Goal: Transaction & Acquisition: Book appointment/travel/reservation

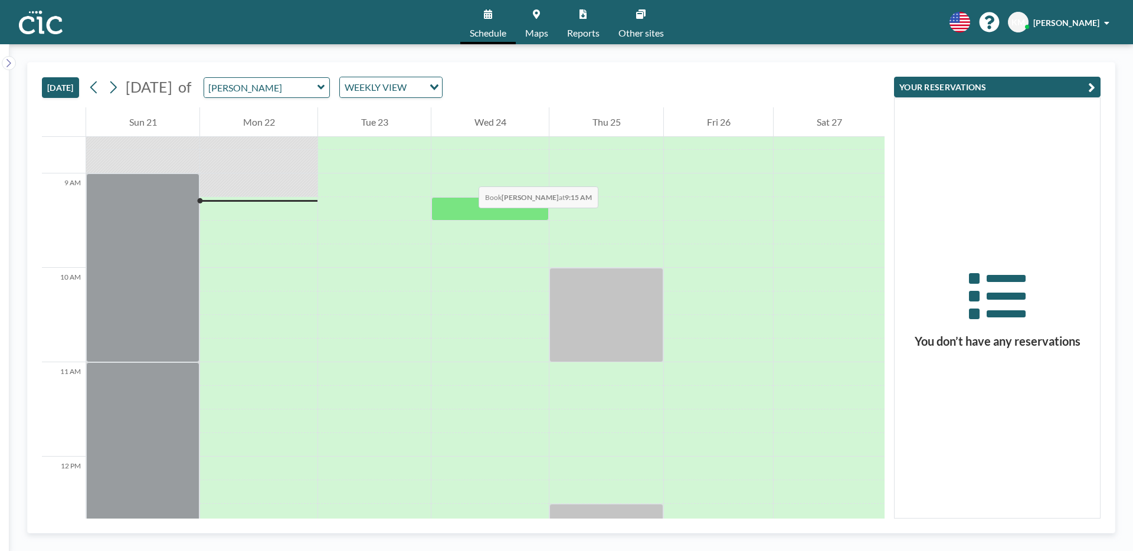
scroll to position [850, 0]
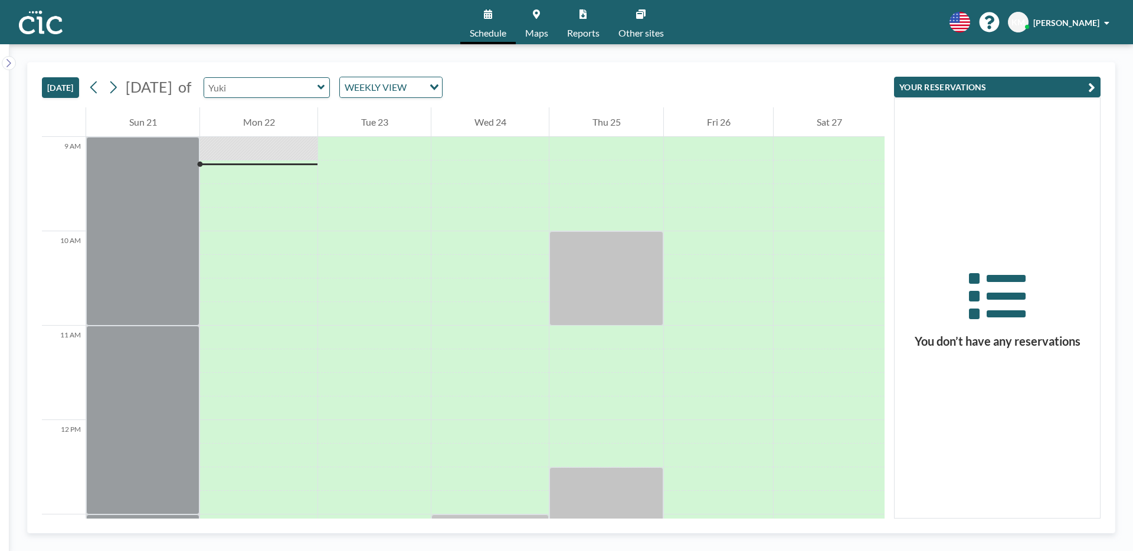
click at [318, 88] on input "text" at bounding box center [260, 87] width 113 height 19
type input "す"
type input "Suzuran"
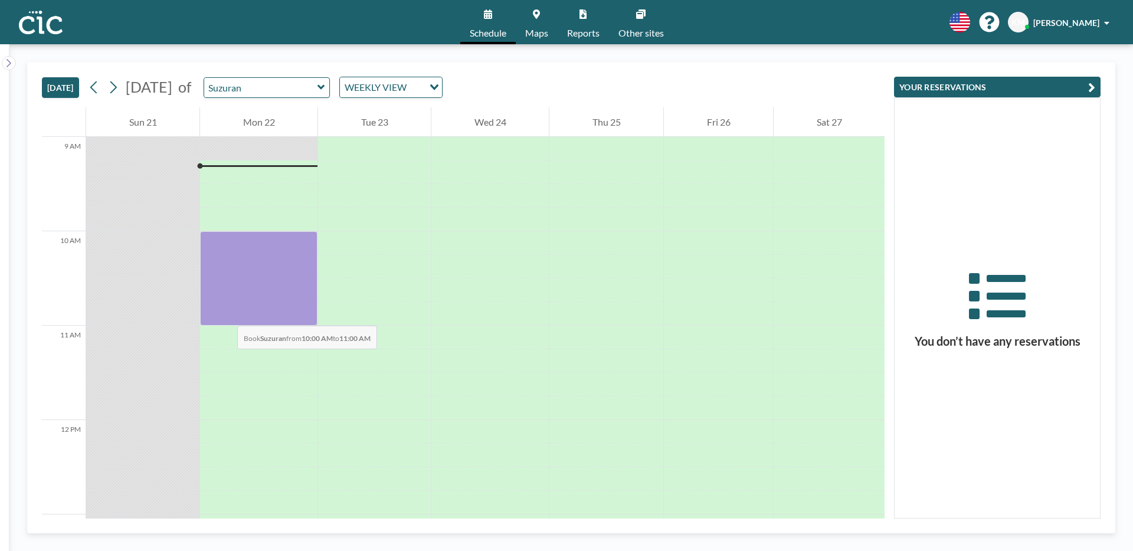
drag, startPoint x: 237, startPoint y: 235, endPoint x: 225, endPoint y: 314, distance: 80.0
click at [225, 314] on div at bounding box center [258, 278] width 117 height 94
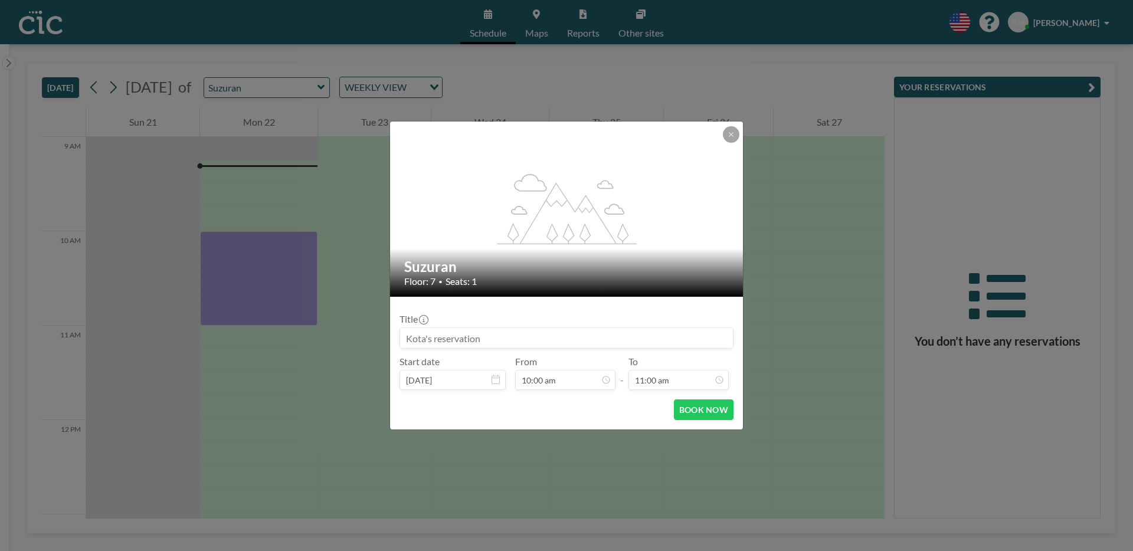
scroll to position [42, 0]
click at [713, 416] on button "BOOK NOW" at bounding box center [704, 410] width 60 height 21
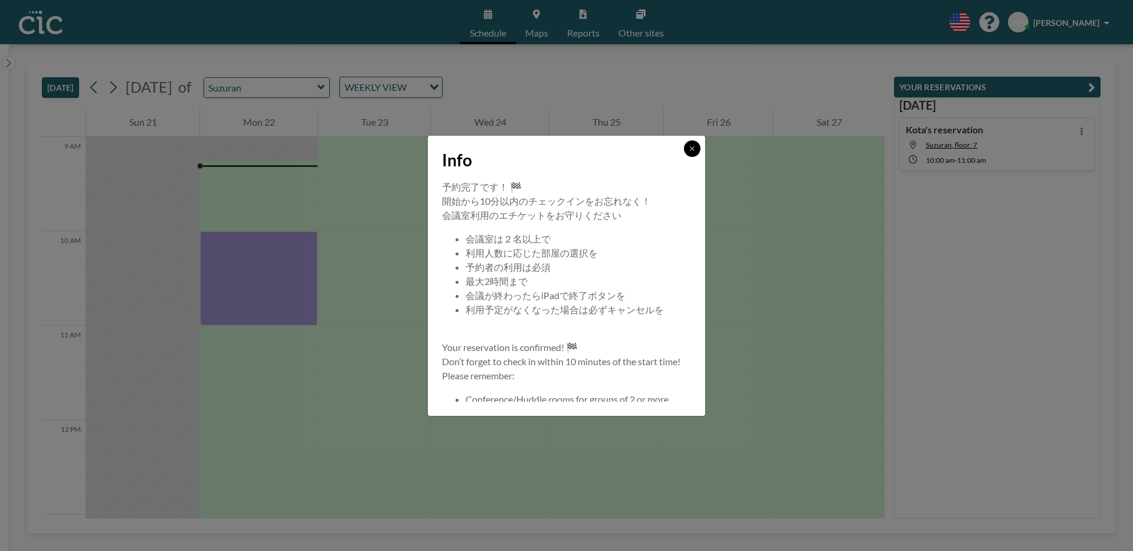
click at [693, 153] on button at bounding box center [692, 148] width 17 height 17
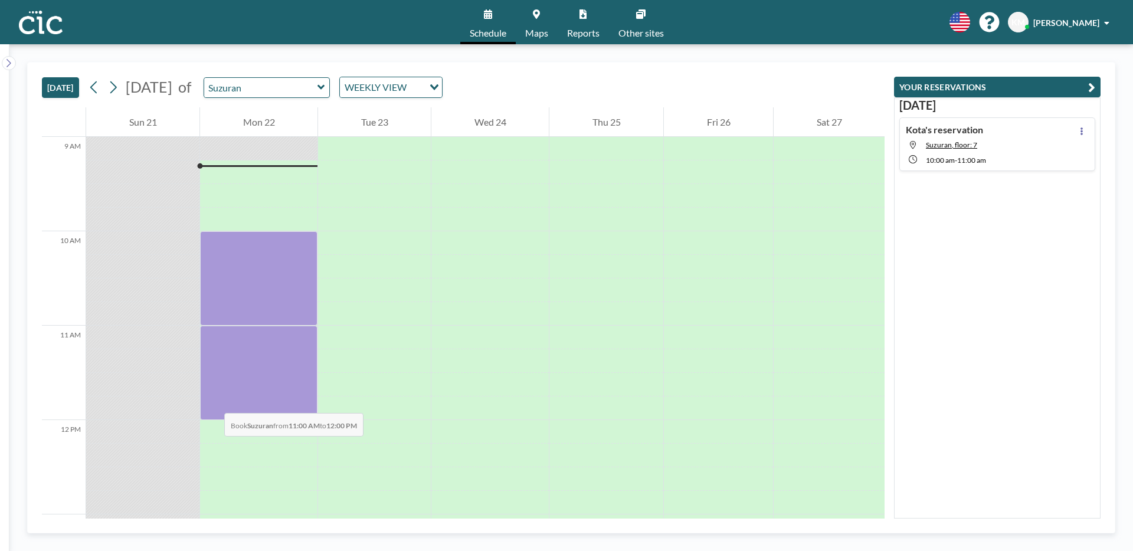
drag, startPoint x: 222, startPoint y: 330, endPoint x: 218, endPoint y: 387, distance: 57.4
click at [218, 387] on div at bounding box center [258, 373] width 117 height 94
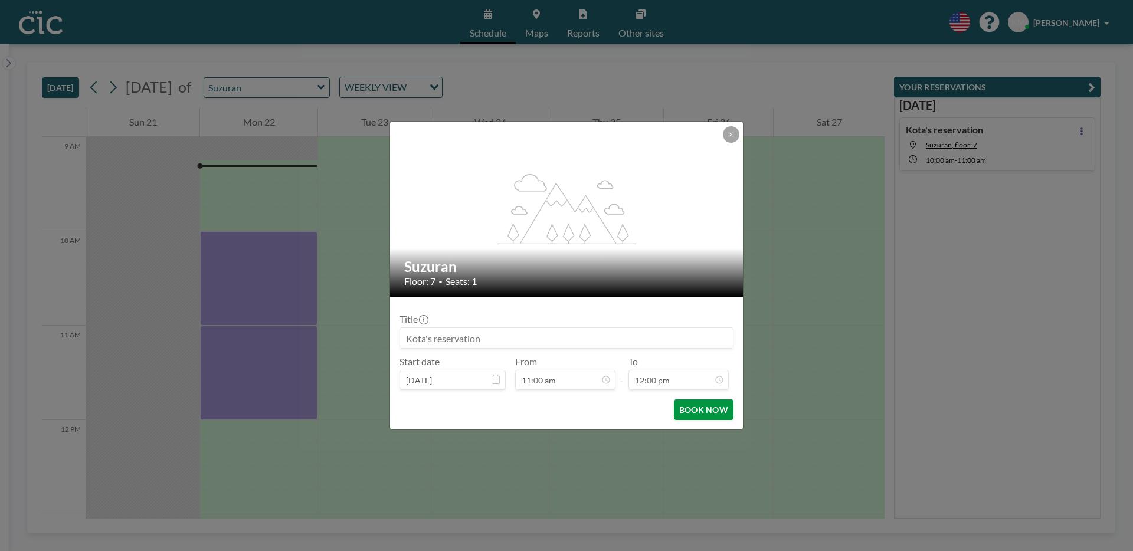
scroll to position [1009, 0]
click at [698, 410] on button "BOOK NOW" at bounding box center [704, 410] width 60 height 21
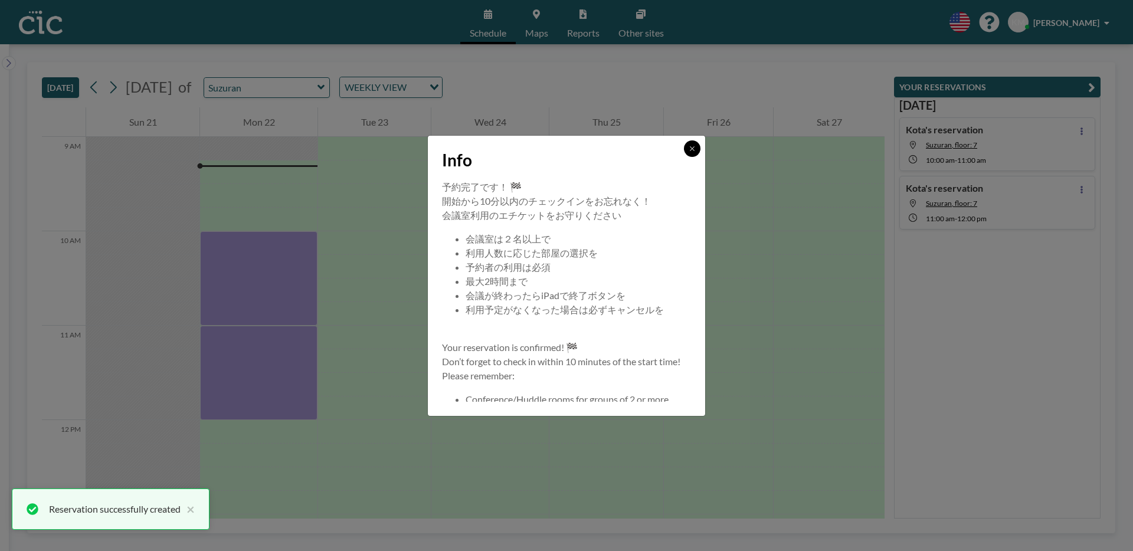
click at [694, 141] on button at bounding box center [692, 148] width 17 height 17
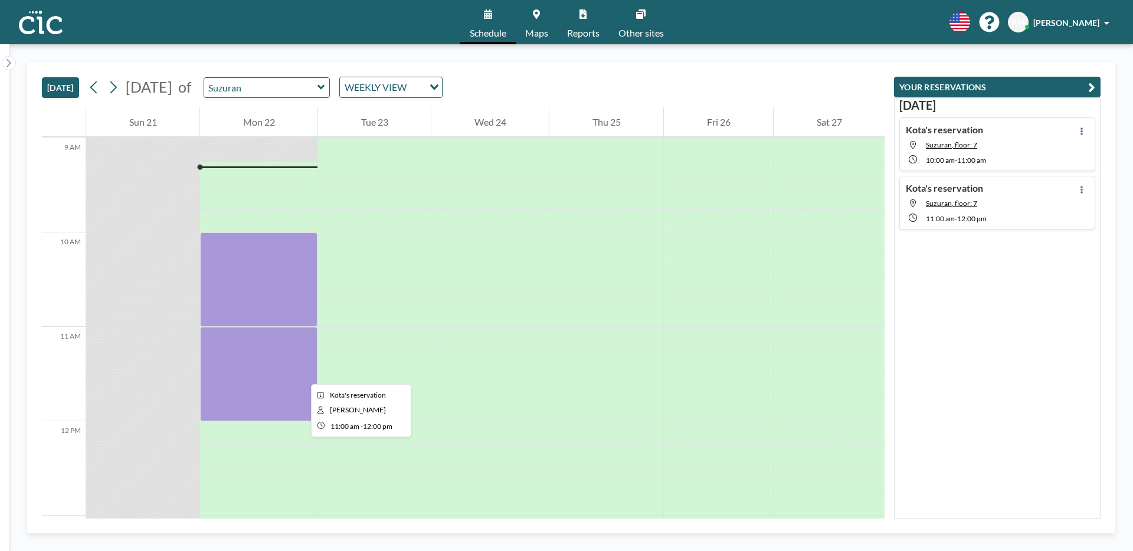
scroll to position [856, 0]
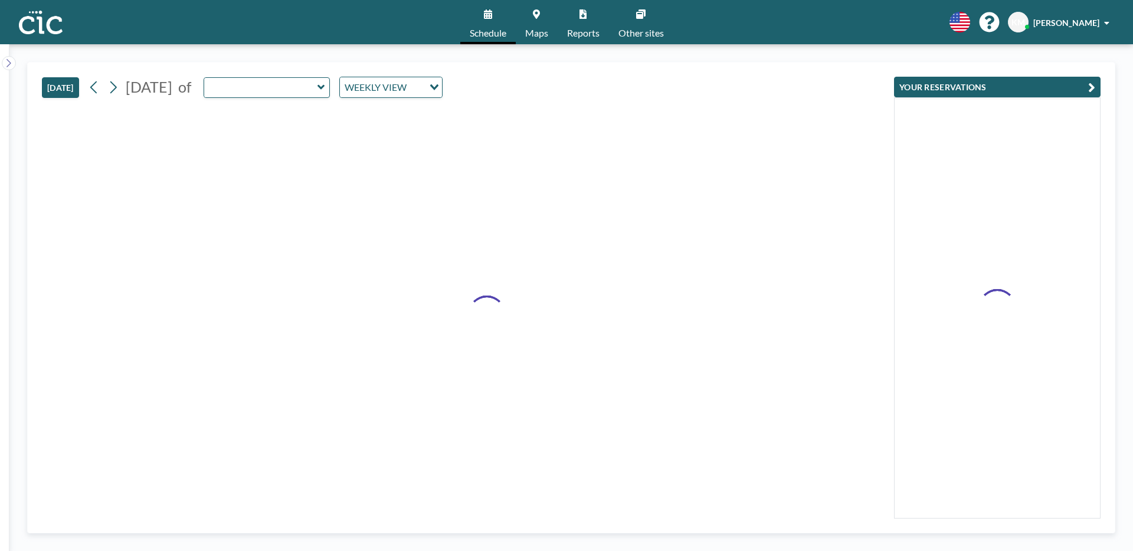
type input "Suzuran"
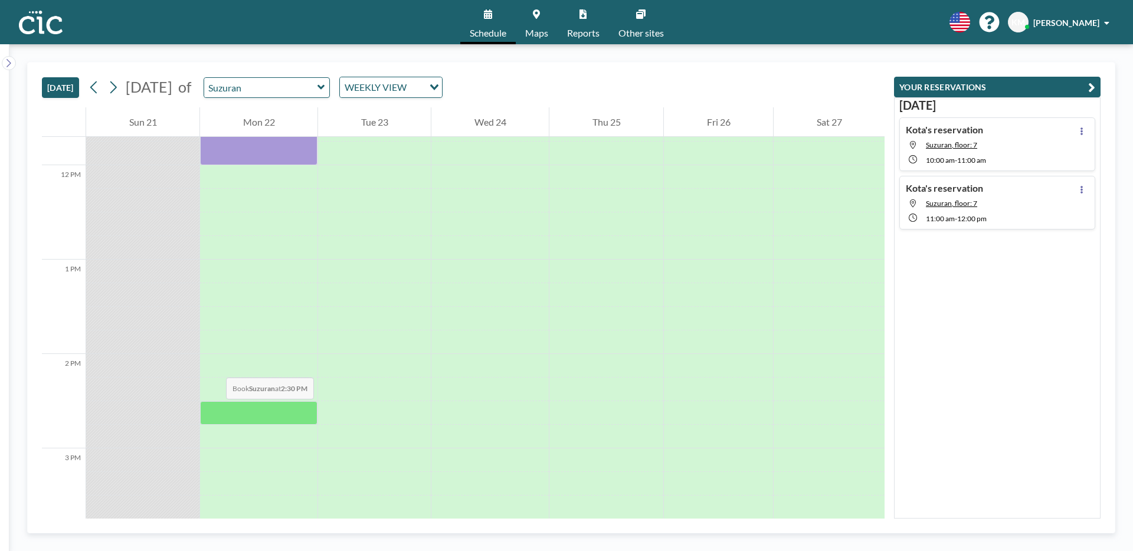
scroll to position [1124, 0]
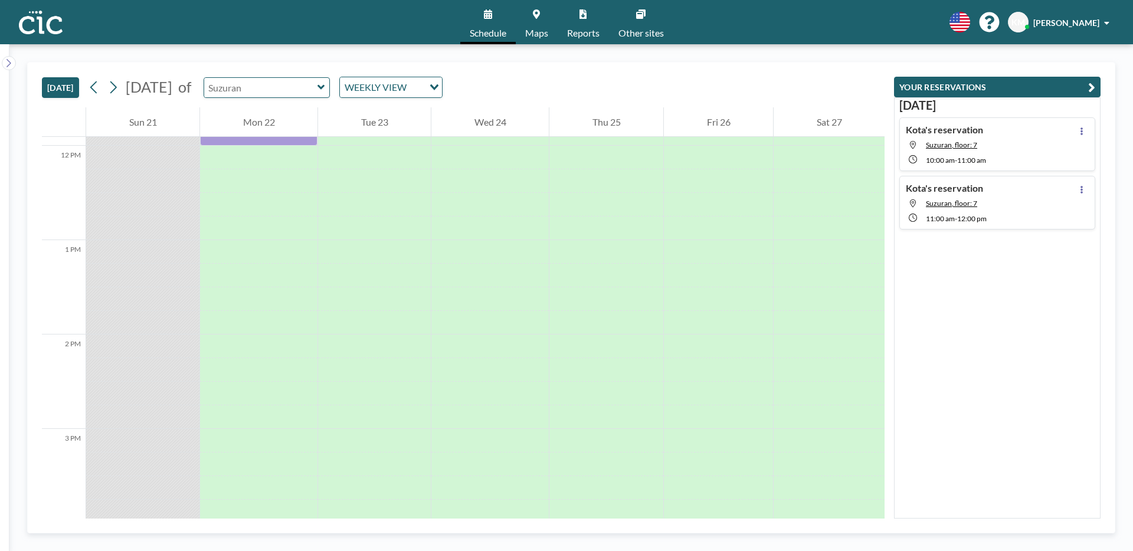
click at [318, 96] on input "text" at bounding box center [260, 87] width 113 height 19
type input "[PERSON_NAME]"
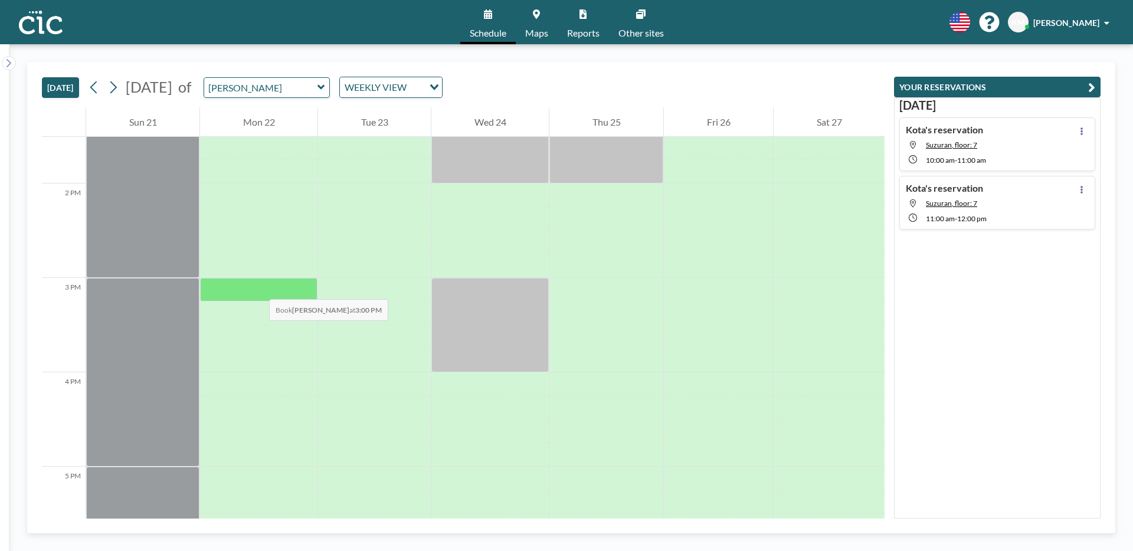
scroll to position [1277, 0]
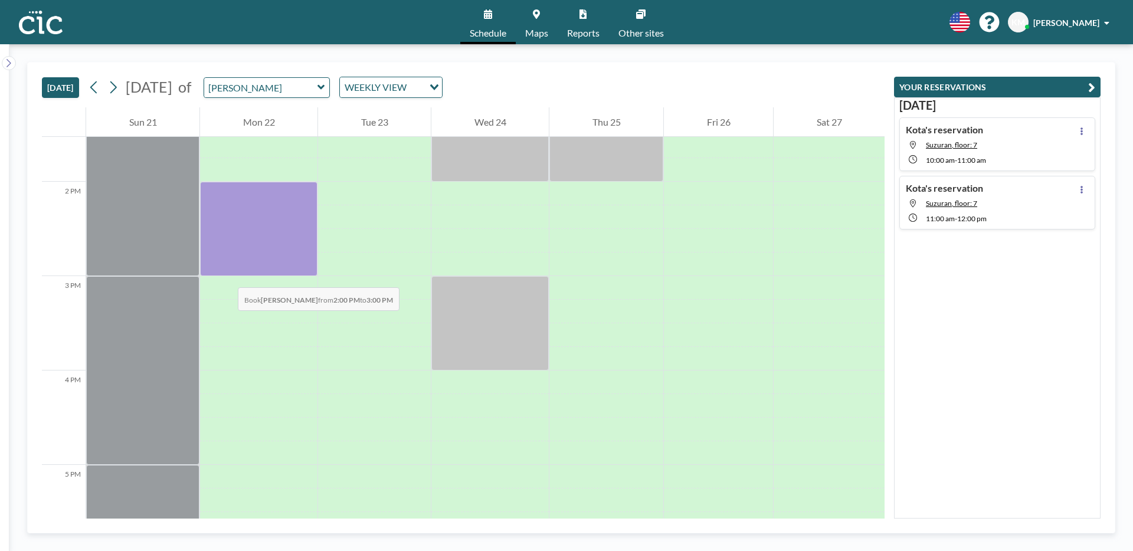
drag, startPoint x: 246, startPoint y: 184, endPoint x: 225, endPoint y: 274, distance: 92.5
click at [225, 274] on div at bounding box center [258, 229] width 117 height 94
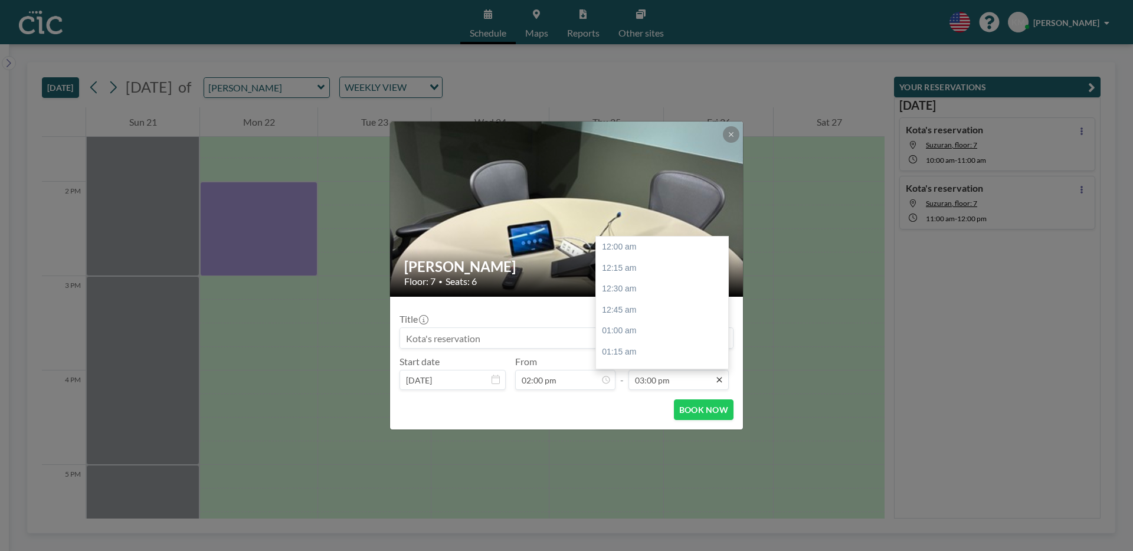
scroll to position [1261, 0]
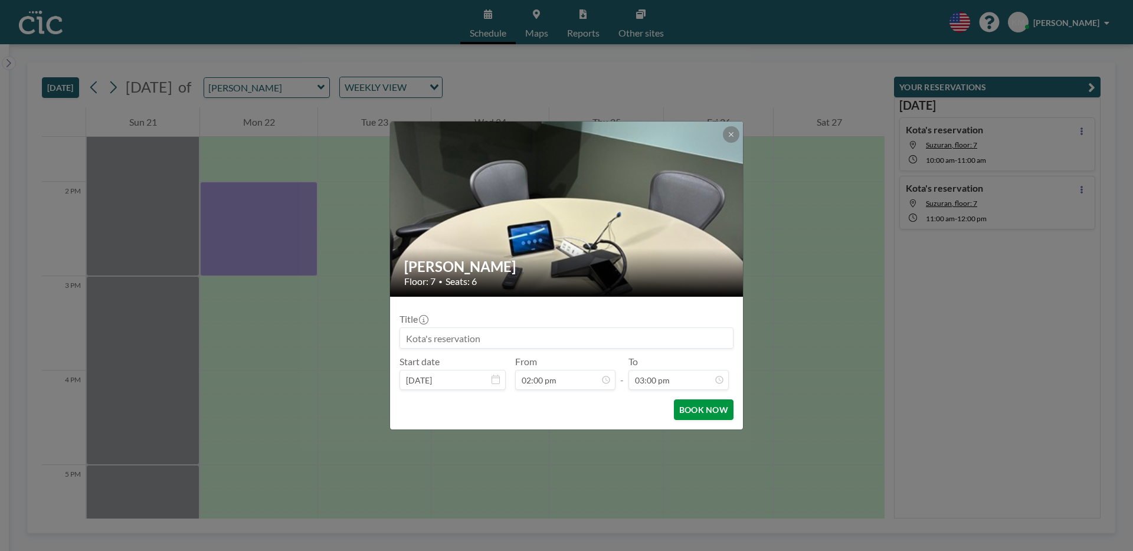
click at [715, 405] on button "BOOK NOW" at bounding box center [704, 410] width 60 height 21
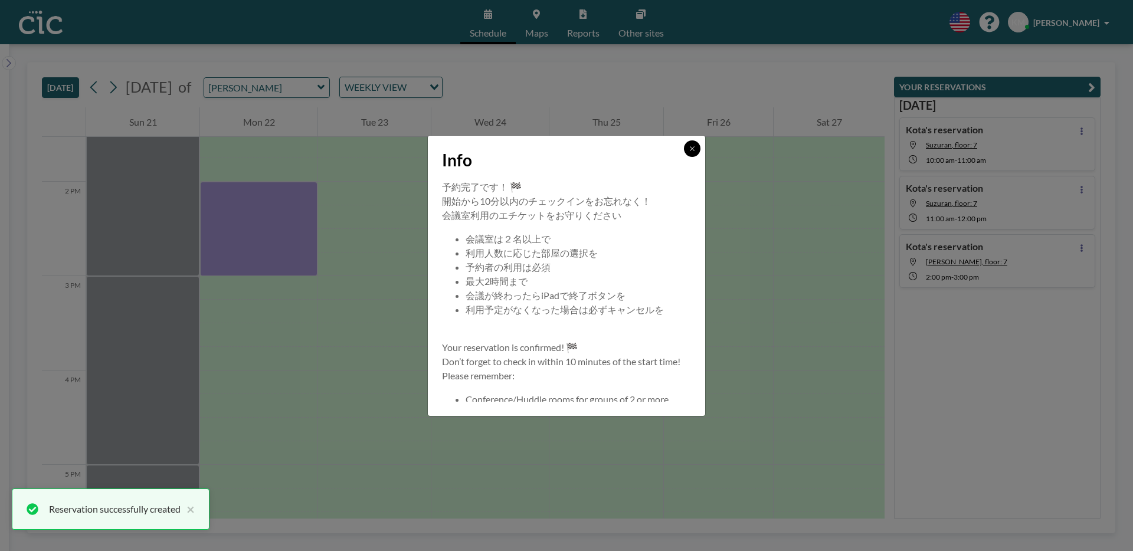
click at [689, 152] on button at bounding box center [692, 148] width 17 height 17
